Goal: Information Seeking & Learning: Learn about a topic

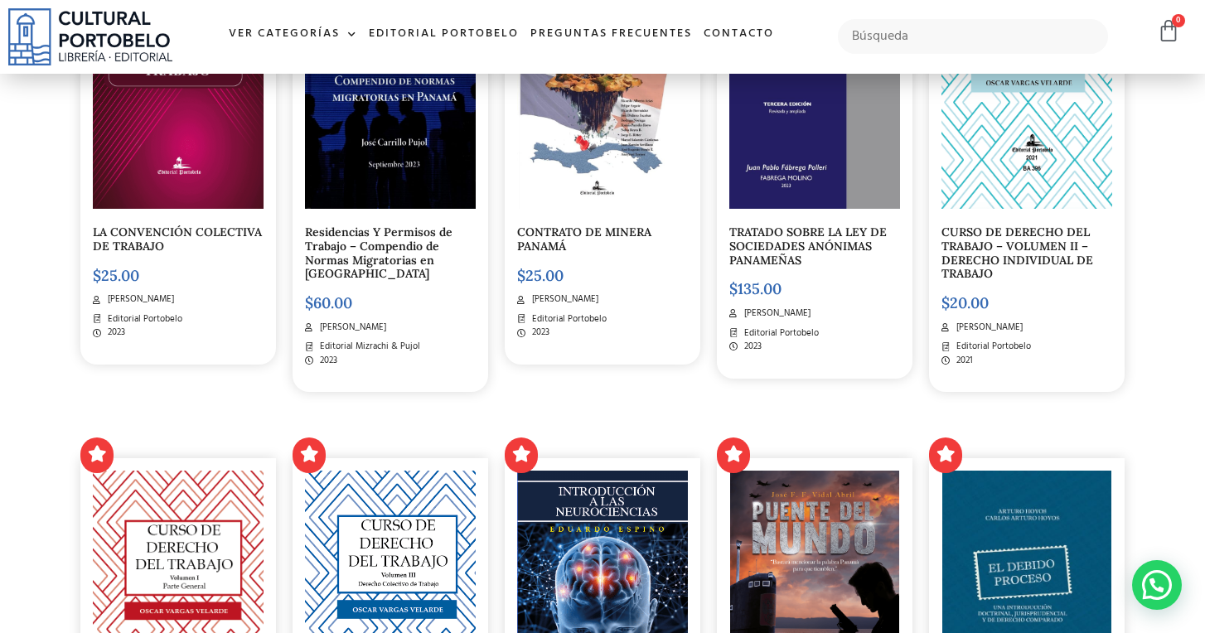
scroll to position [689, 0]
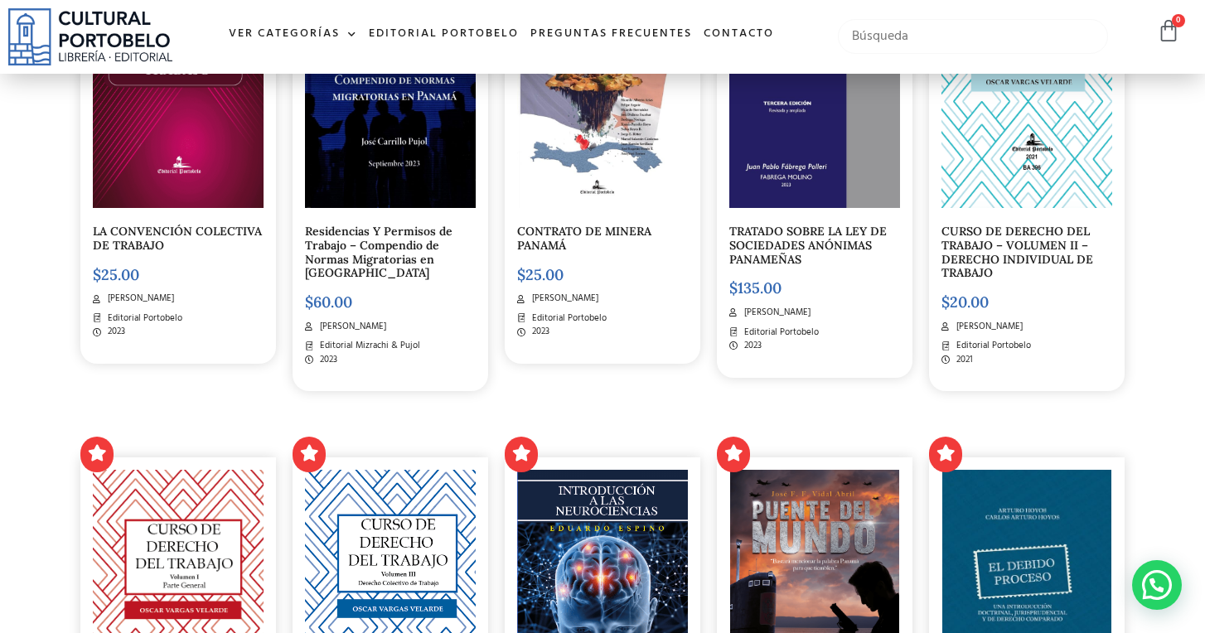
click at [889, 36] on input "text" at bounding box center [973, 36] width 270 height 35
type input "SPA"
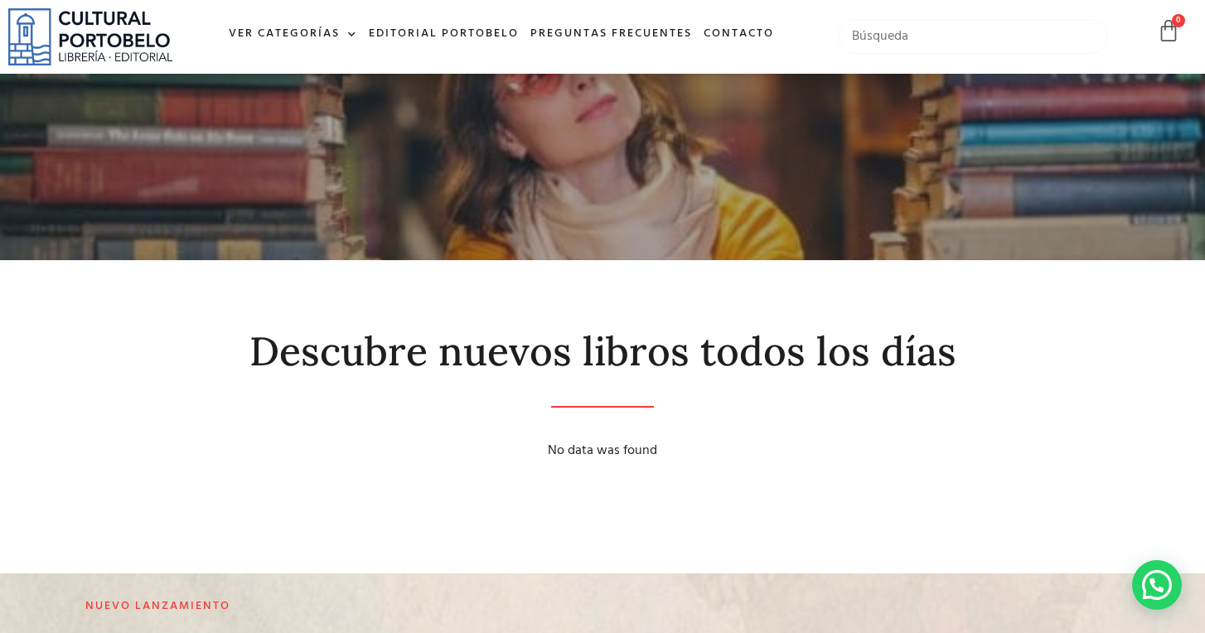
click at [891, 39] on input "text" at bounding box center [973, 36] width 270 height 35
type input "sistema penal acusatorio"
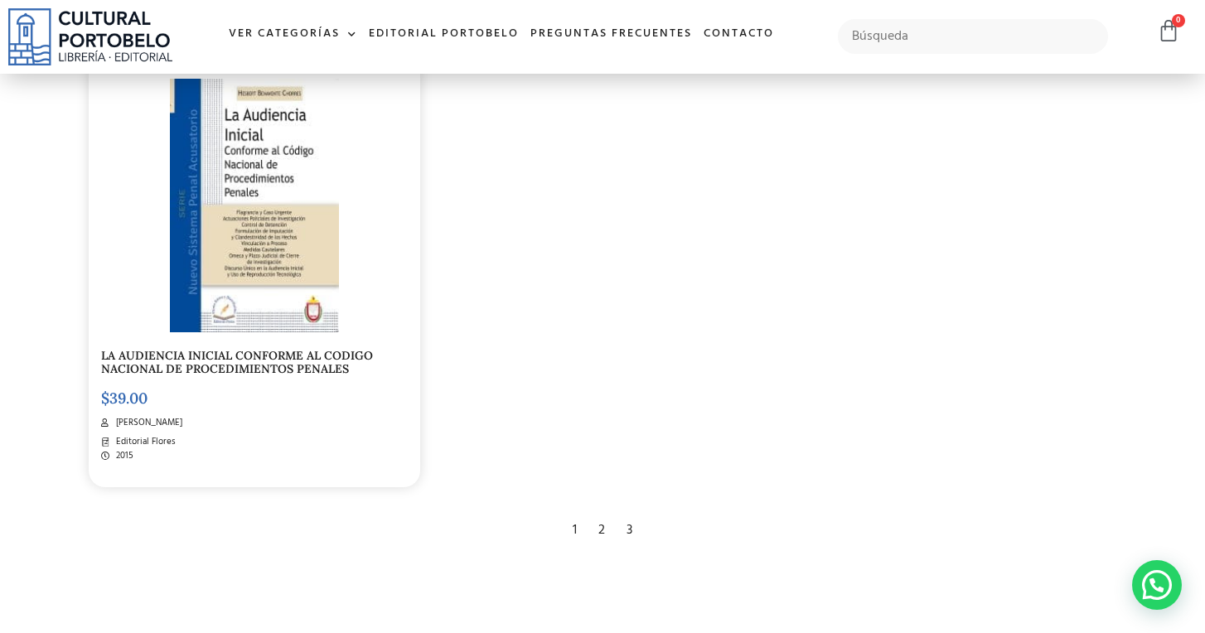
scroll to position [2928, 0]
click at [605, 532] on div "2" at bounding box center [601, 529] width 23 height 36
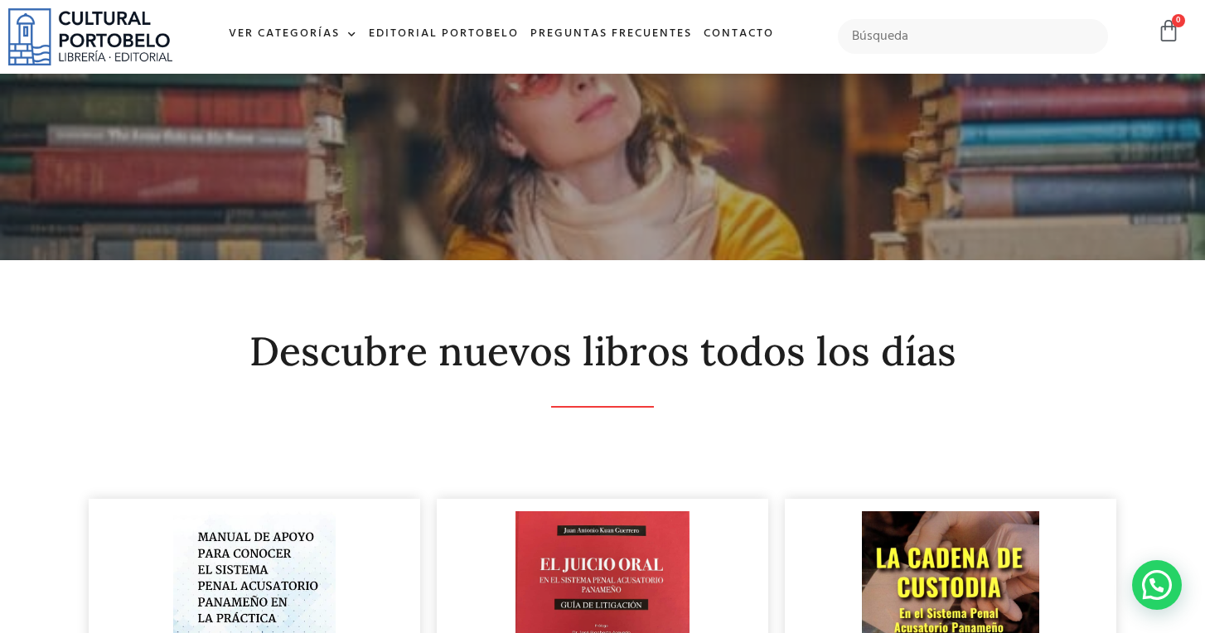
scroll to position [1280, 0]
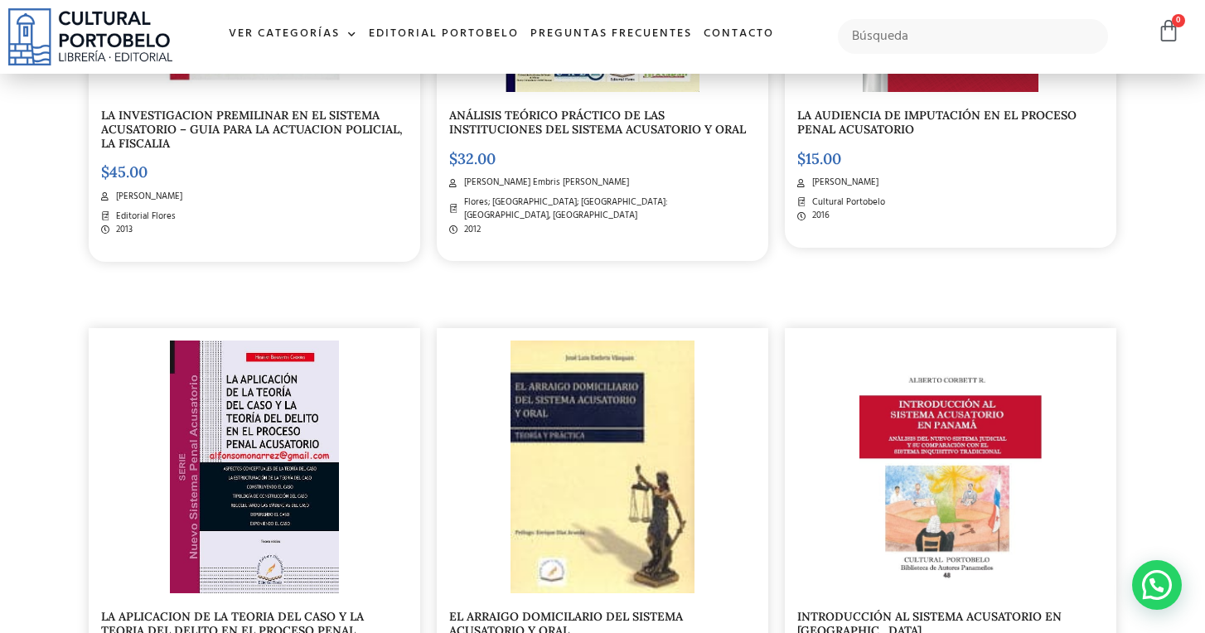
scroll to position [826, 0]
